Goal: Task Accomplishment & Management: Manage account settings

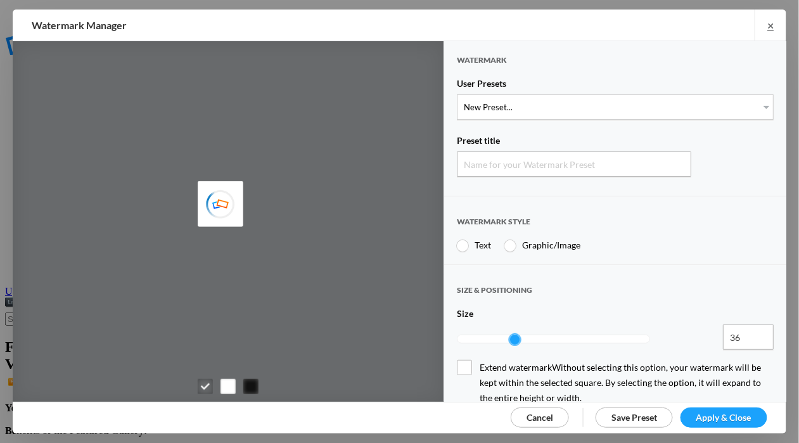
type input "Watermark-9/10/2025"
radio input "true"
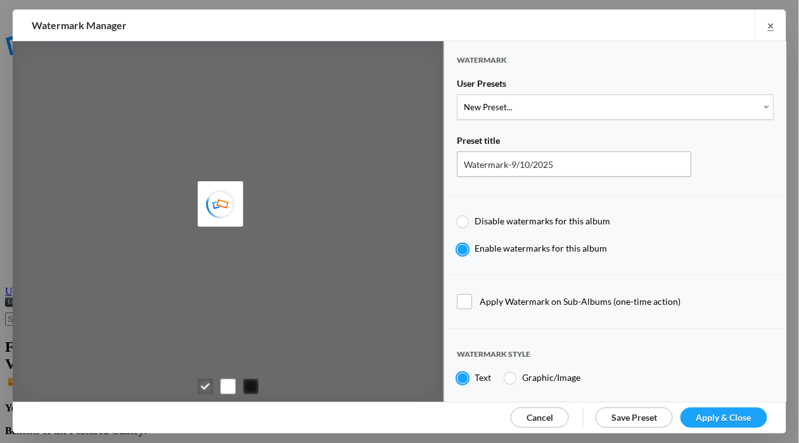
type input "Cheryl Pursell"
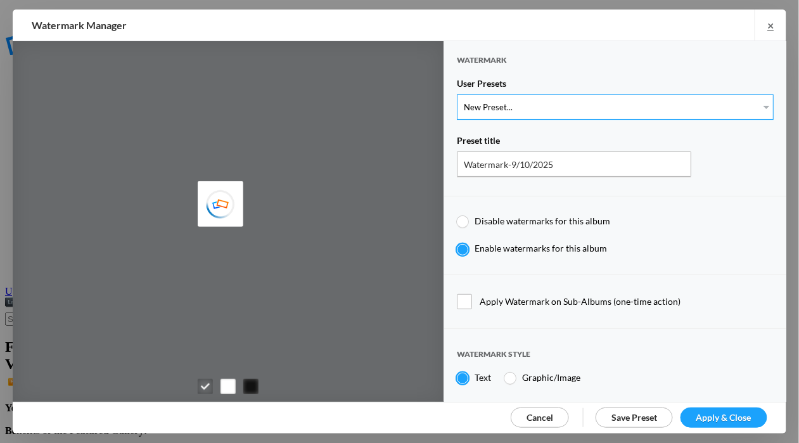
click at [754, 104] on select "New Preset... WhiteCPwatermark BlackCPwatermark capBLACK CAPWHITE GIFWHITE GIFB…" at bounding box center [615, 106] width 317 height 25
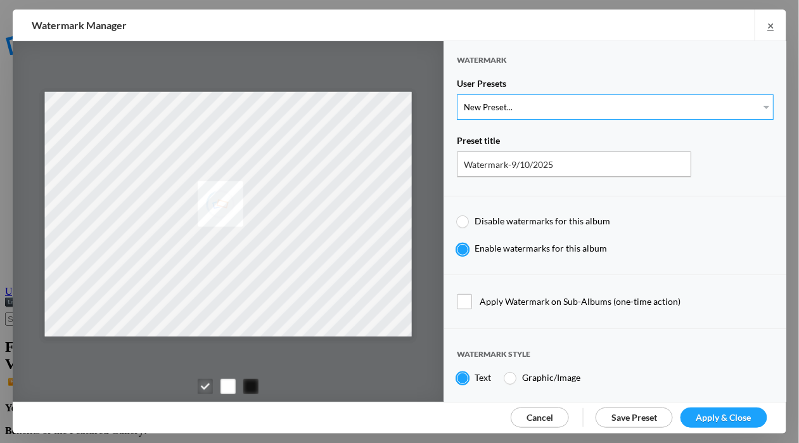
select select "2: Object"
click at [457, 94] on select "New Preset... WhiteCPwatermark BlackCPwatermark capBLACK CAPWHITE GIFWHITE GIFB…" at bounding box center [615, 106] width 317 height 25
type input "BlackCPwatermark"
radio input "false"
radio input "true"
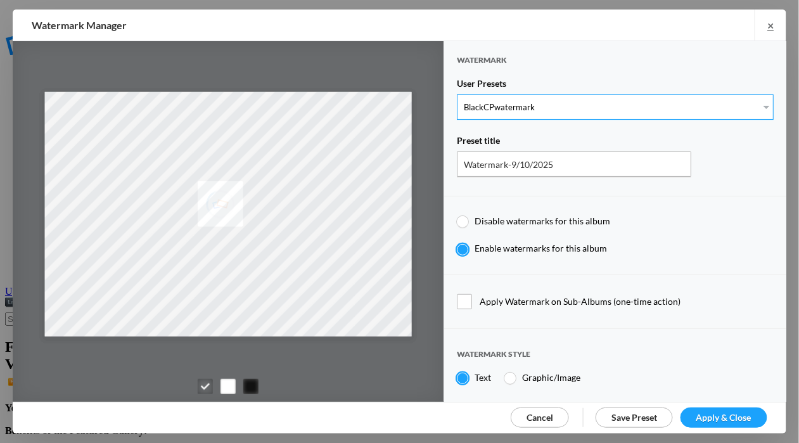
type input "41"
radio input "true"
radio input "false"
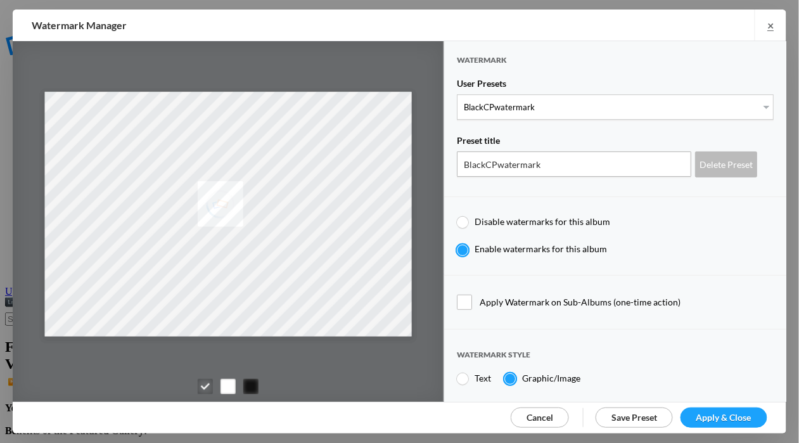
click at [739, 414] on span "Apply & Close" at bounding box center [724, 417] width 55 height 11
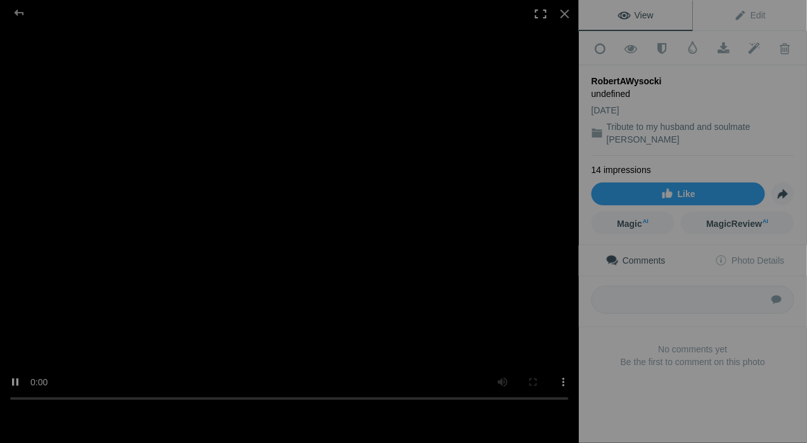
click at [540, 16] on div at bounding box center [541, 14] width 28 height 28
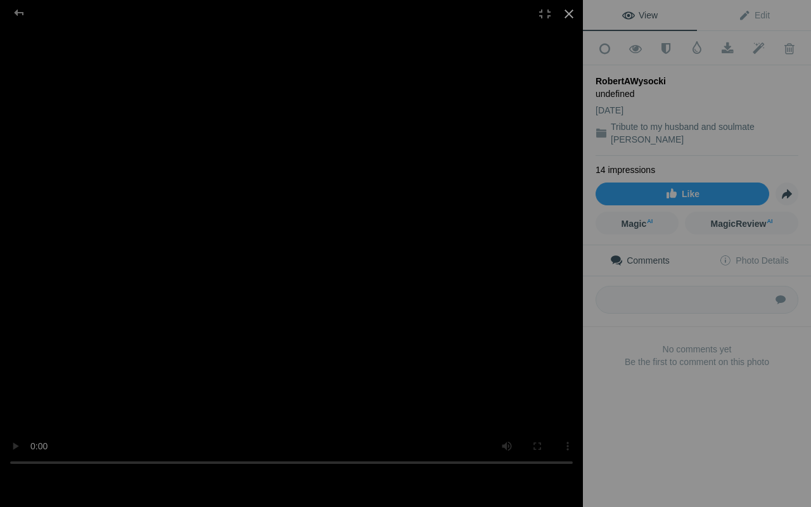
click at [567, 16] on div at bounding box center [569, 14] width 28 height 28
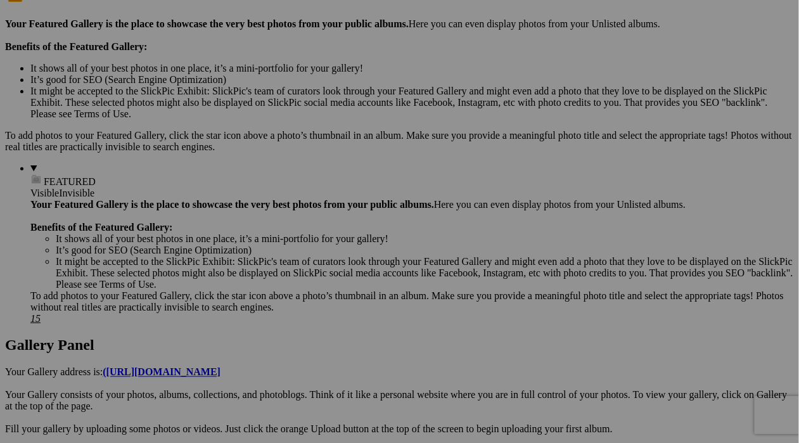
scroll to position [371, 0]
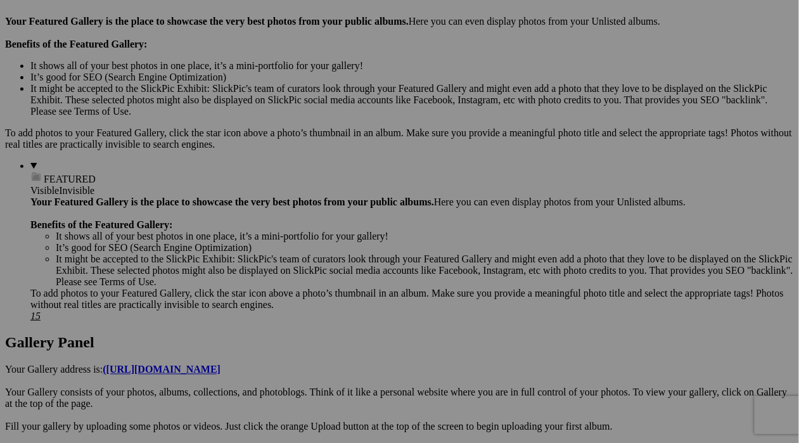
scroll to position [387, 0]
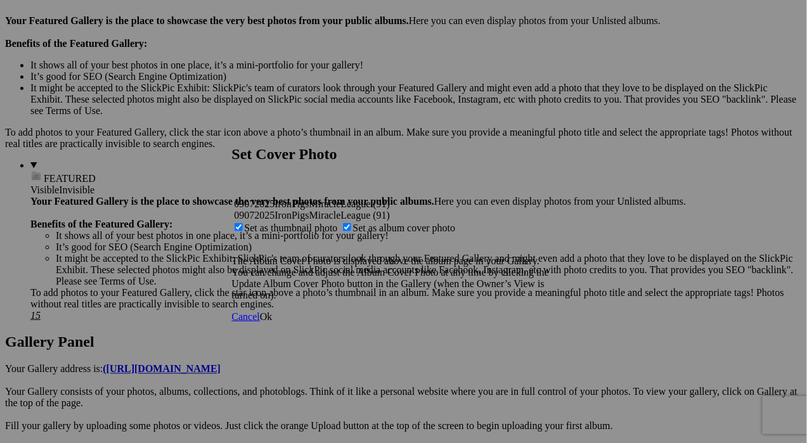
click at [273, 322] on span "Ok" at bounding box center [266, 316] width 13 height 11
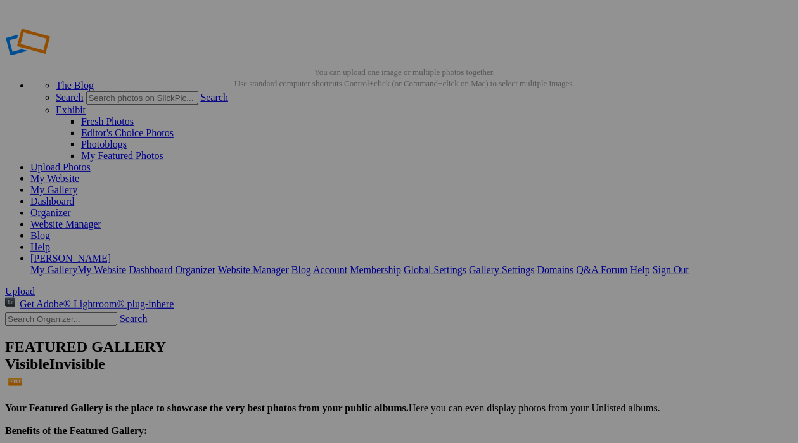
click at [384, 181] on div at bounding box center [289, 221] width 579 height 443
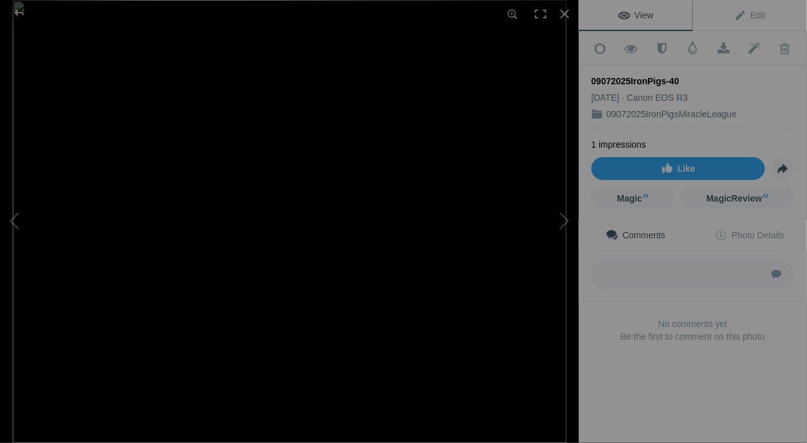
click at [394, 97] on img at bounding box center [290, 221] width 554 height 443
click at [23, 11] on div at bounding box center [19, 12] width 46 height 25
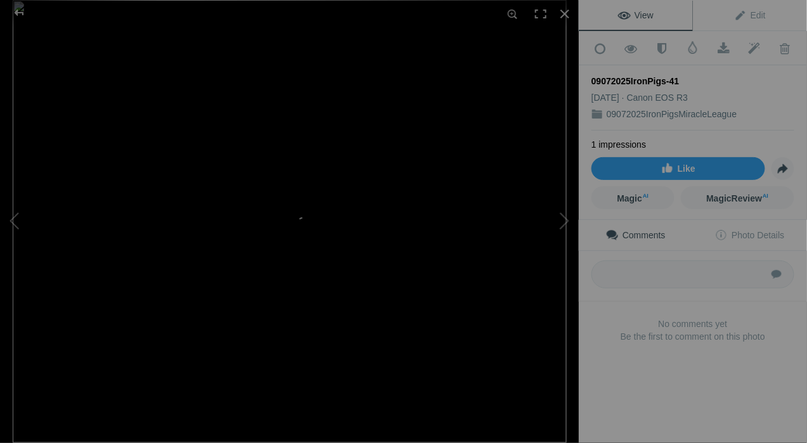
click at [180, 161] on img at bounding box center [290, 221] width 554 height 443
click at [303, 204] on img at bounding box center [365, 421] width 1861 height 1489
click at [102, 150] on img at bounding box center [290, 221] width 554 height 443
click at [100, 153] on img at bounding box center [732, 388] width 1861 height 1489
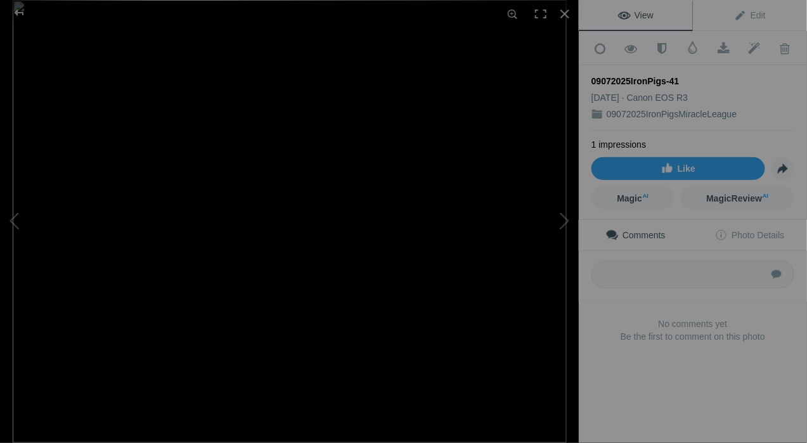
click at [99, 154] on img at bounding box center [290, 221] width 554 height 443
click at [124, 54] on img at bounding box center [290, 221] width 554 height 443
click at [20, 13] on div at bounding box center [19, 12] width 46 height 25
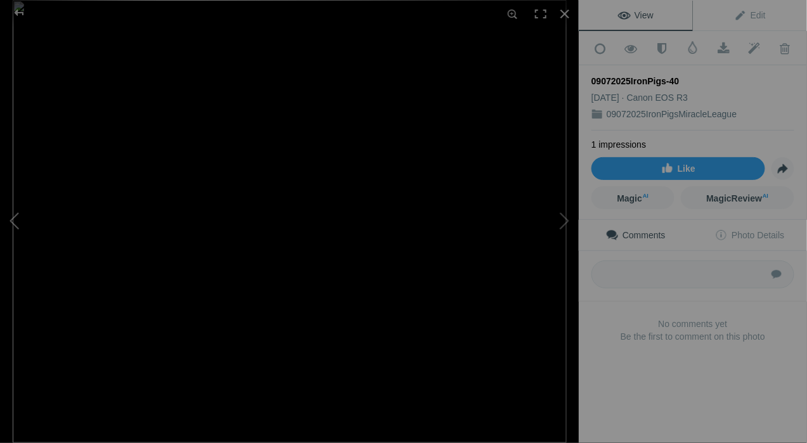
click at [15, 217] on button at bounding box center [47, 222] width 95 height 160
click at [15, 219] on button at bounding box center [47, 222] width 95 height 160
click at [25, 15] on div at bounding box center [19, 12] width 46 height 25
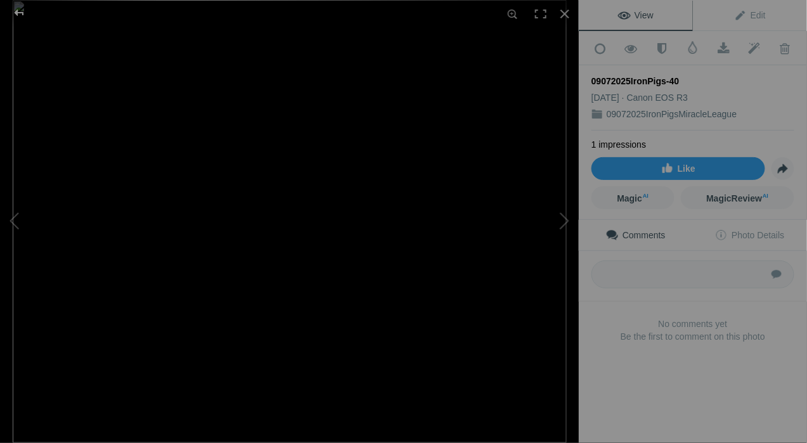
click at [20, 10] on div at bounding box center [19, 12] width 46 height 25
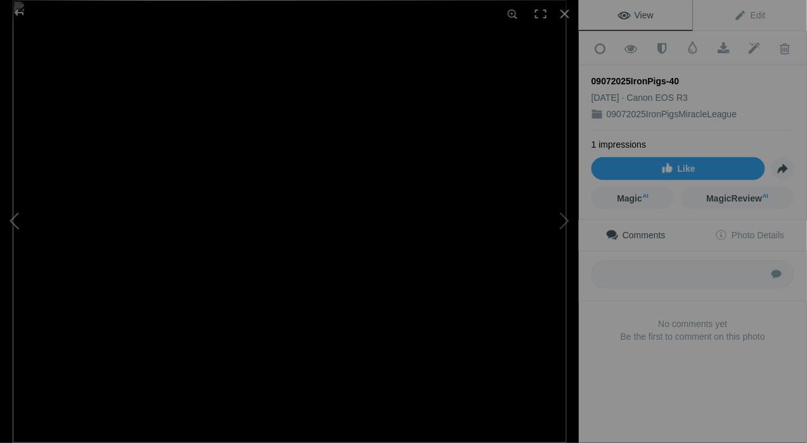
click at [19, 219] on button at bounding box center [47, 222] width 95 height 160
click at [19, 8] on div at bounding box center [19, 12] width 46 height 25
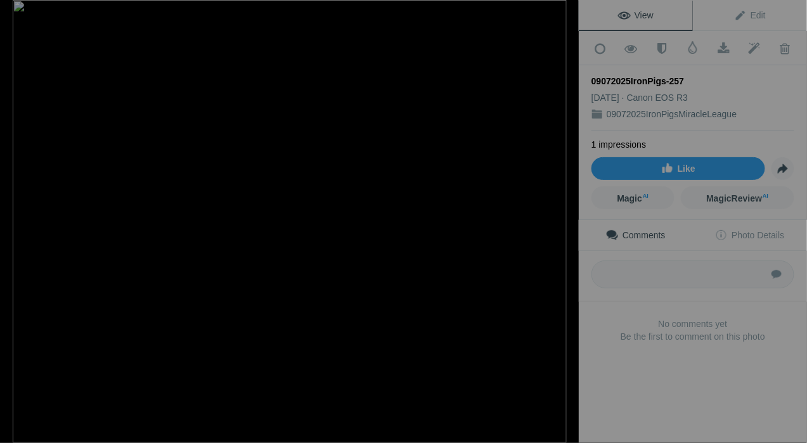
click at [14, 5] on div at bounding box center [19, 12] width 46 height 25
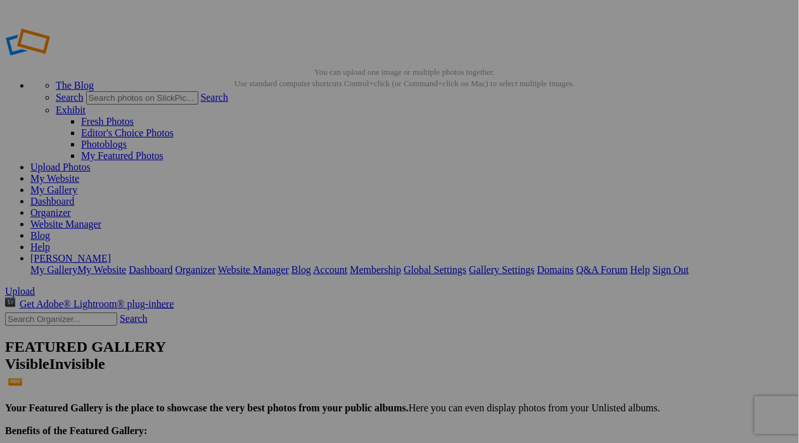
type input "09072025IronPigsMiracleLeague"
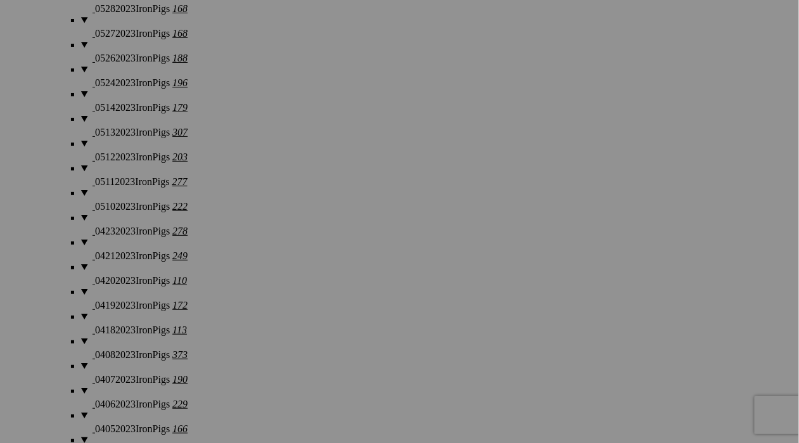
scroll to position [4465, 0]
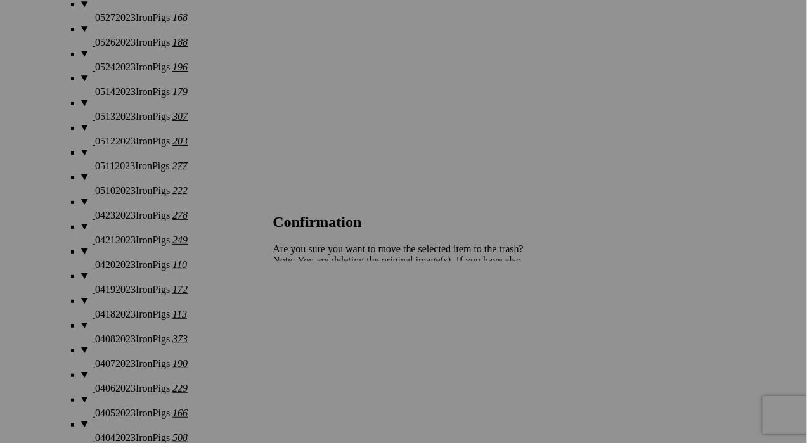
click at [316, 306] on span "Yes" at bounding box center [308, 304] width 15 height 11
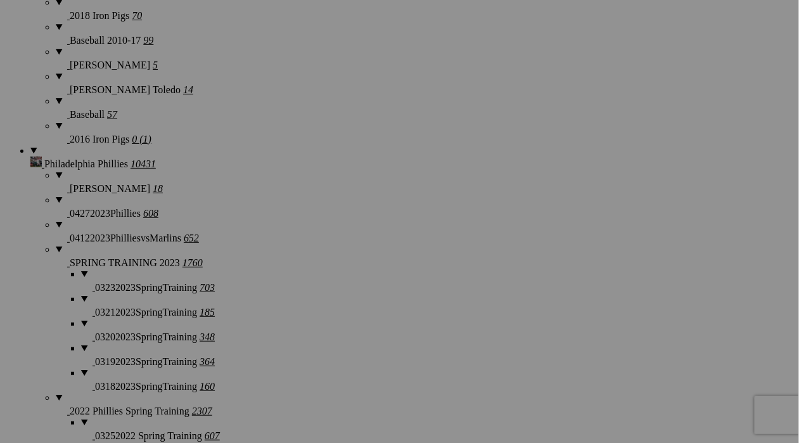
scroll to position [8120, 0]
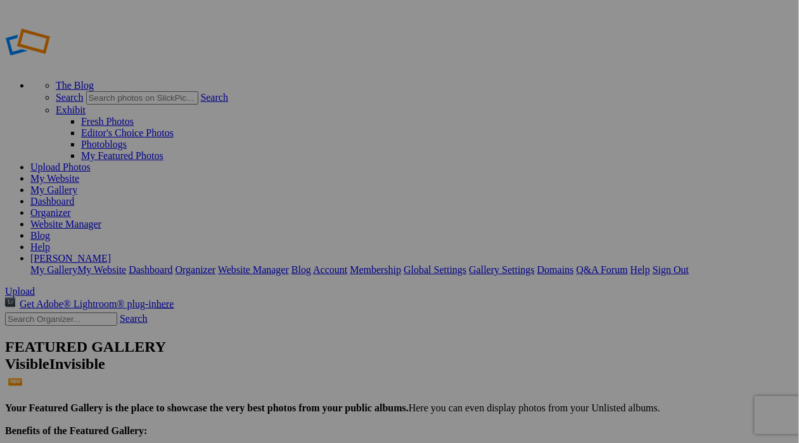
type input "09072025IronPigsMiracleLeague"
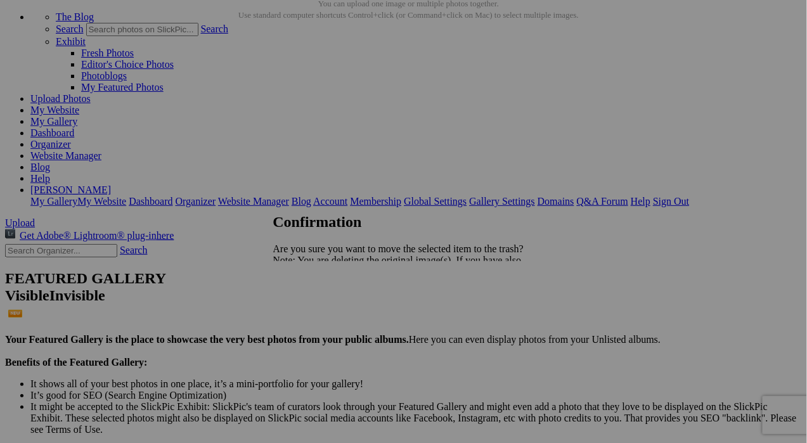
click at [316, 301] on span "Yes" at bounding box center [308, 304] width 15 height 11
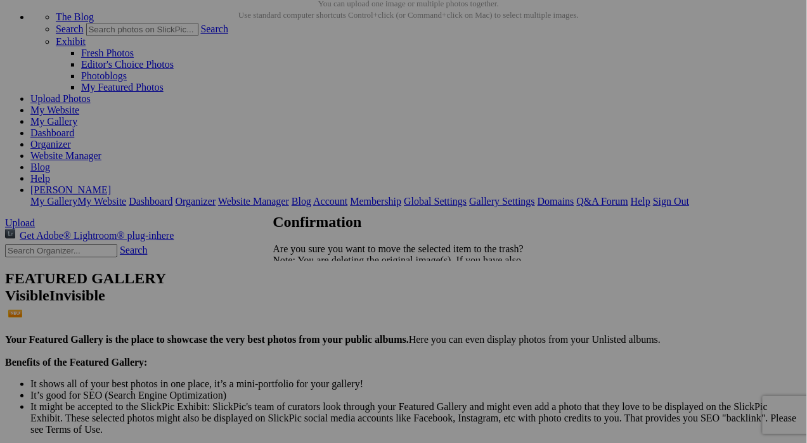
click at [316, 305] on link "Yes" at bounding box center [308, 304] width 15 height 11
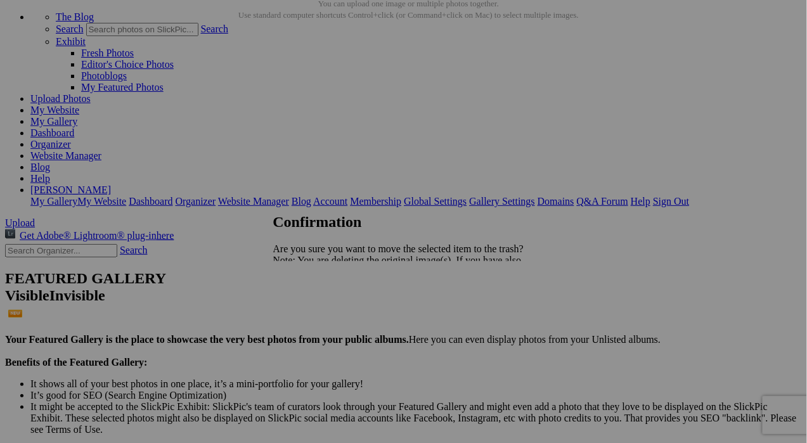
click at [316, 302] on span "Yes" at bounding box center [308, 304] width 15 height 11
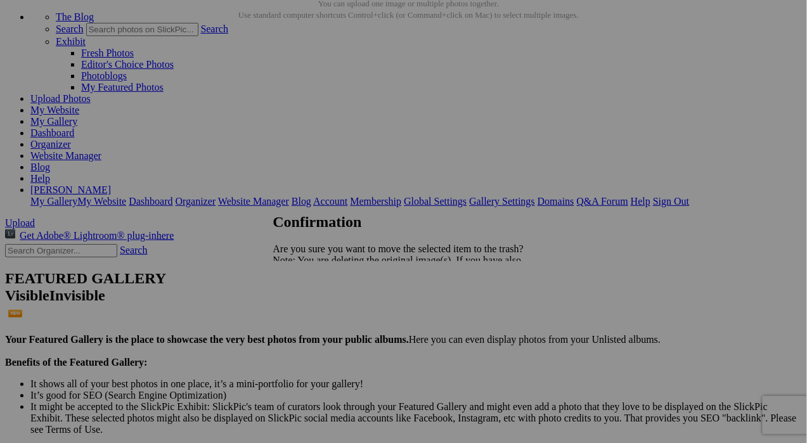
click at [316, 302] on span "Yes" at bounding box center [308, 304] width 15 height 11
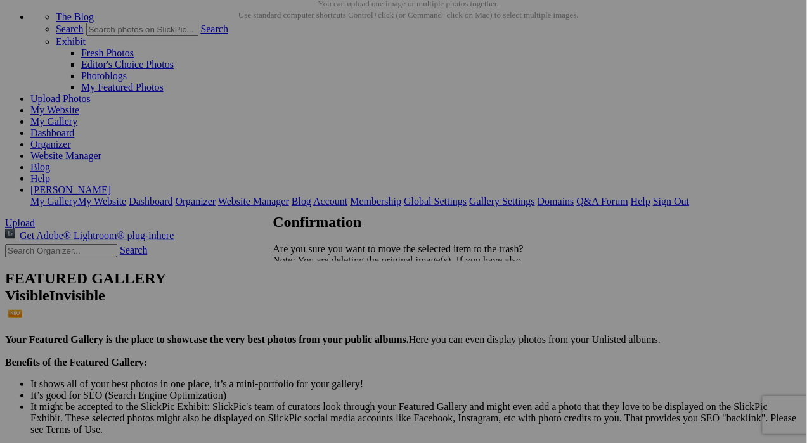
click at [316, 302] on span "Yes" at bounding box center [308, 304] width 15 height 11
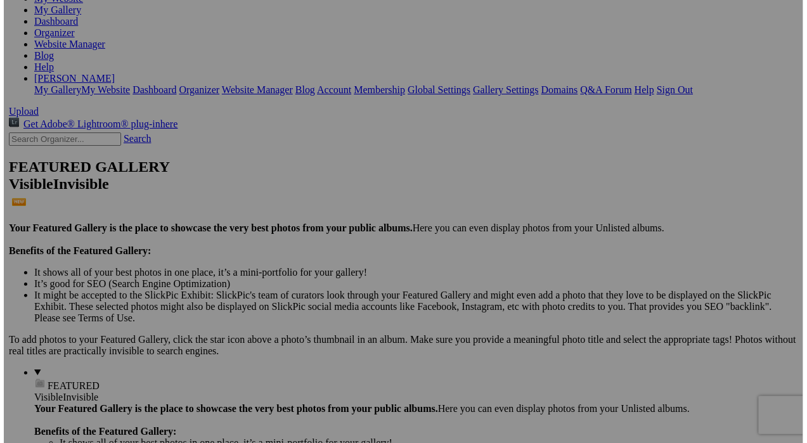
scroll to position [0, 0]
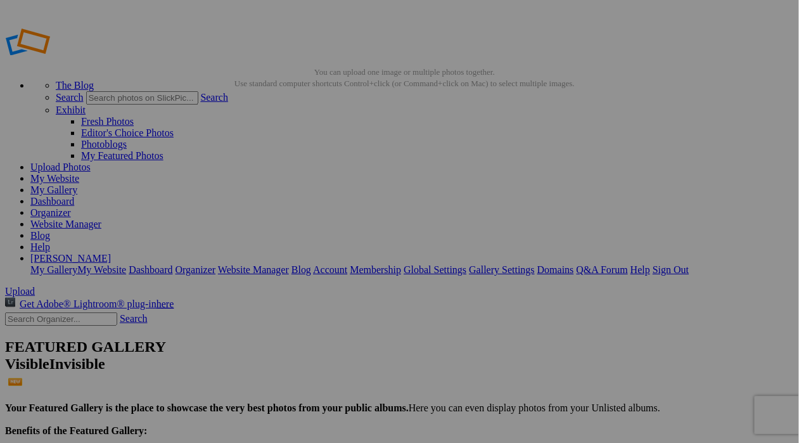
drag, startPoint x: 50, startPoint y: 128, endPoint x: 51, endPoint y: 146, distance: 17.8
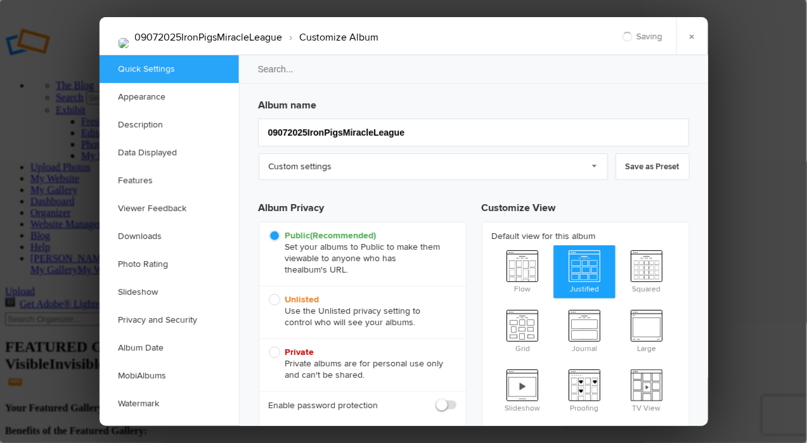
checkbox input "true"
click at [170, 318] on link "Privacy and Security" at bounding box center [169, 320] width 139 height 28
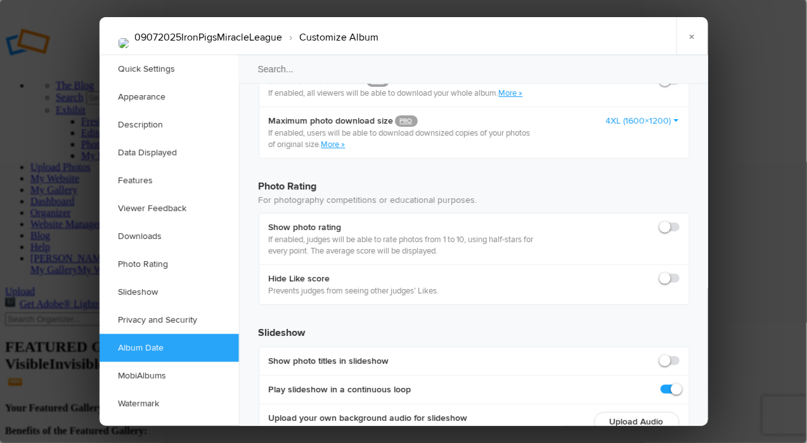
scroll to position [2673, 0]
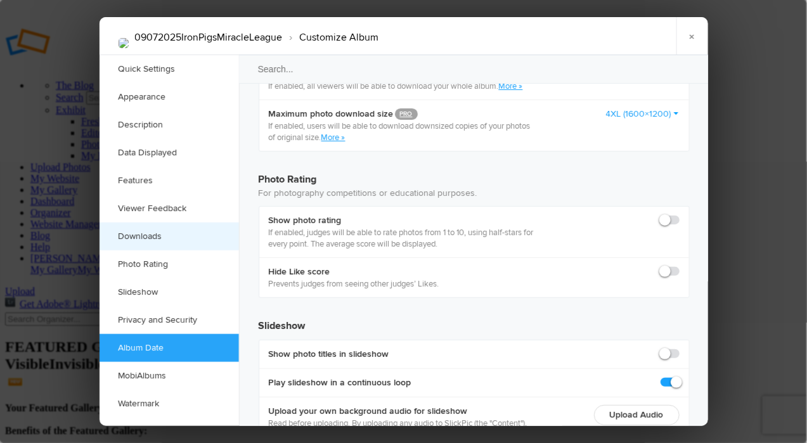
click at [150, 234] on link "Downloads" at bounding box center [169, 236] width 139 height 28
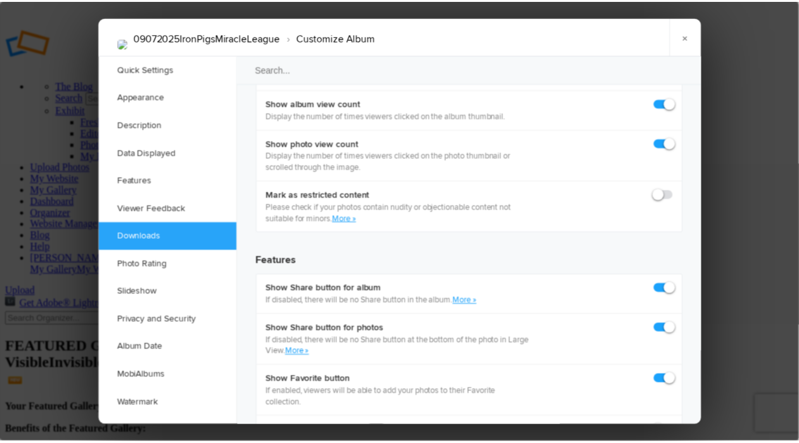
scroll to position [1960, 0]
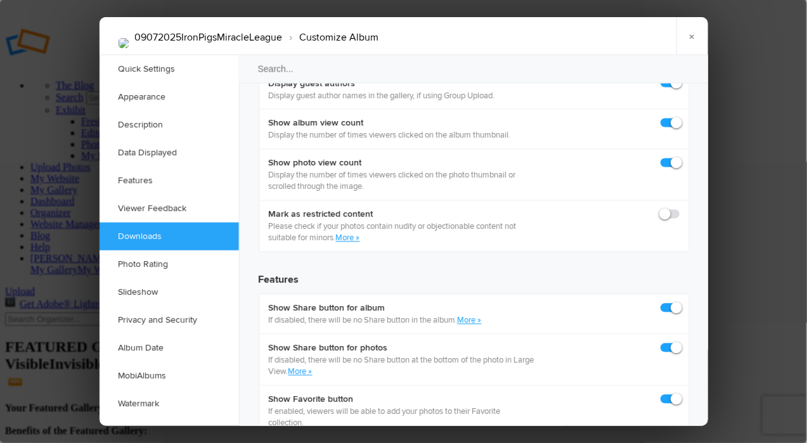
checkbox input "true"
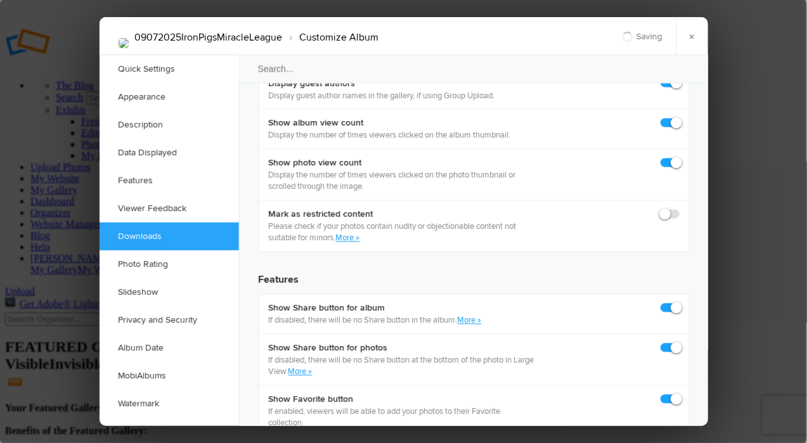
checkbox input "true"
click at [695, 29] on link "×" at bounding box center [692, 36] width 32 height 38
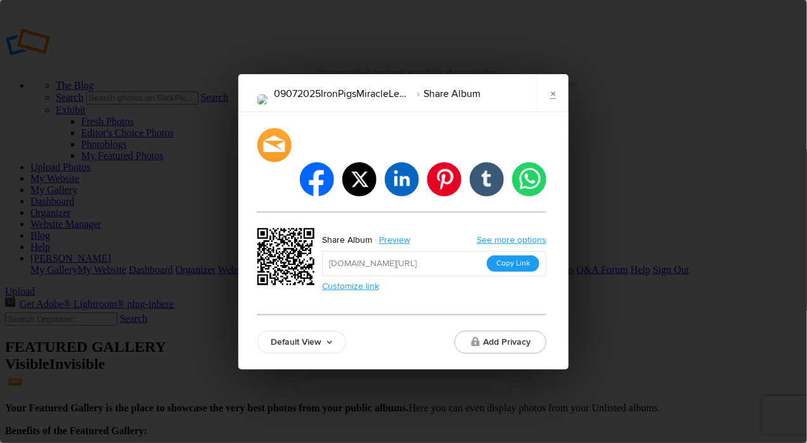
click at [518, 255] on button "Copy Link" at bounding box center [513, 263] width 53 height 16
click at [548, 106] on link "×" at bounding box center [553, 93] width 32 height 38
